Goal: Information Seeking & Learning: Learn about a topic

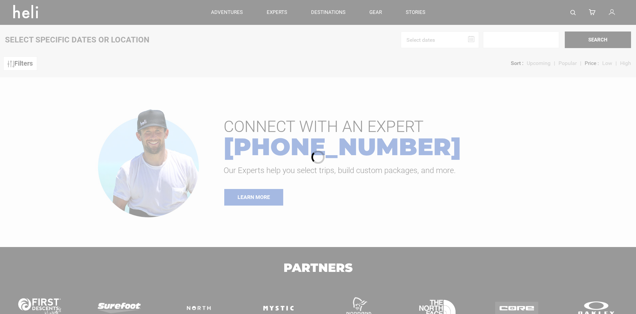
type input "Cat Skiing"
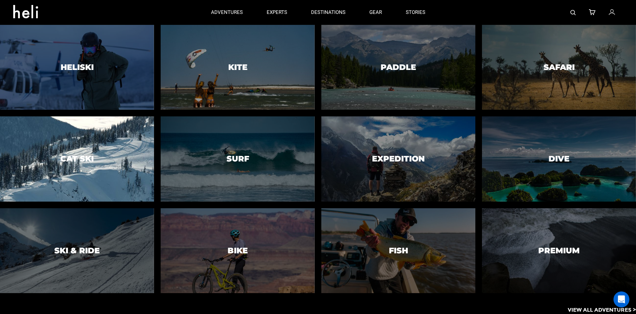
click at [76, 156] on h3 "Cat Ski" at bounding box center [76, 158] width 33 height 9
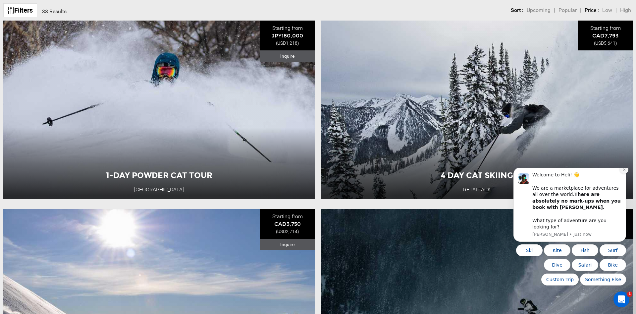
click at [624, 173] on button "Dismiss notification" at bounding box center [623, 169] width 9 height 9
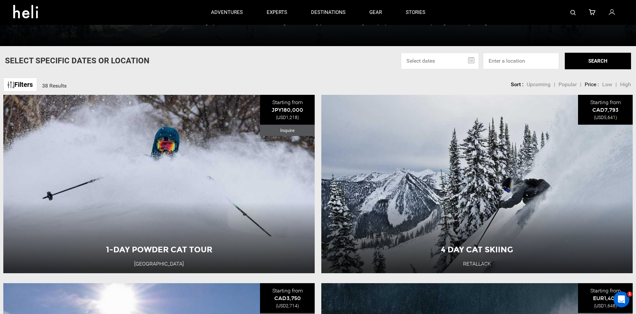
scroll to position [236, 0]
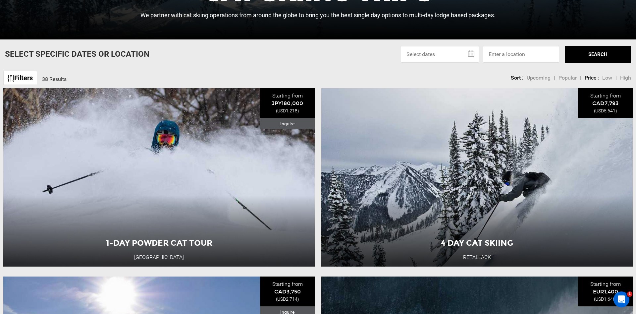
type input "Cat Skiing"
